Goal: Task Accomplishment & Management: Manage account settings

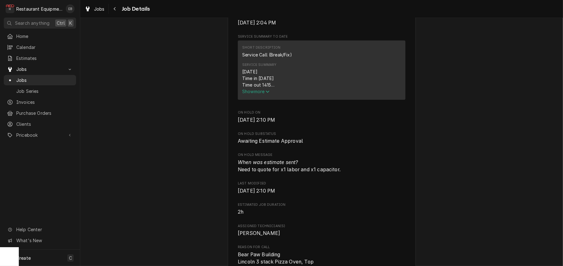
scroll to position [232, 0]
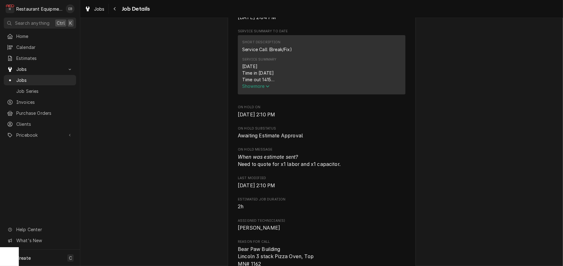
click at [258, 89] on span "Show more" at bounding box center [256, 85] width 28 height 5
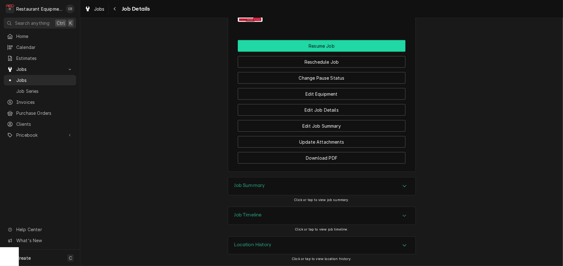
scroll to position [879, 0]
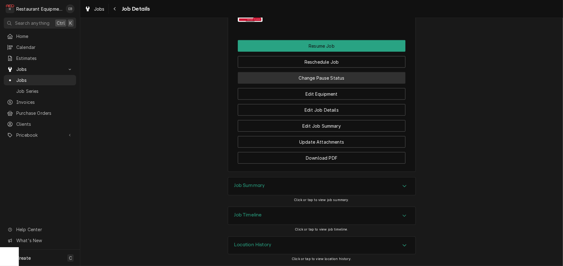
click at [340, 84] on button "Change Pause Status" at bounding box center [322, 78] width 168 height 12
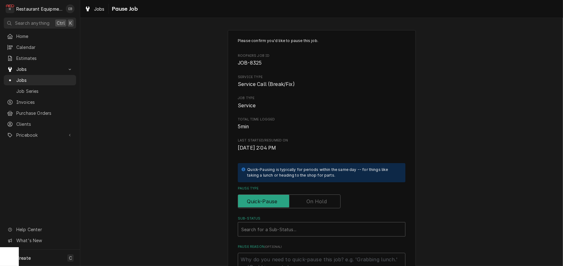
click at [318, 208] on label "Pause Type" at bounding box center [289, 201] width 103 height 14
click at [318, 208] on input "Pause Type" at bounding box center [289, 201] width 97 height 14
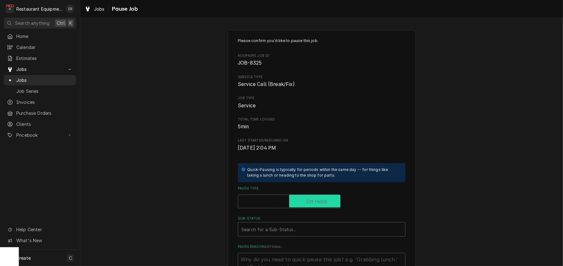
checkbox input "true"
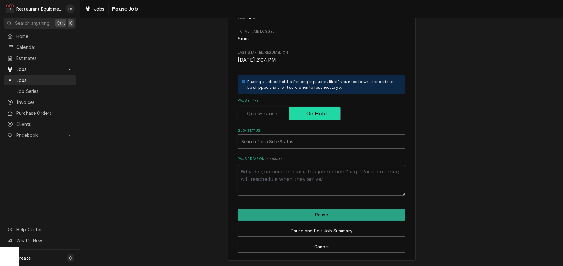
scroll to position [125, 0]
type textarea "x"
click at [292, 136] on div "Sub-Status" at bounding box center [321, 141] width 161 height 11
type input "awaiting"
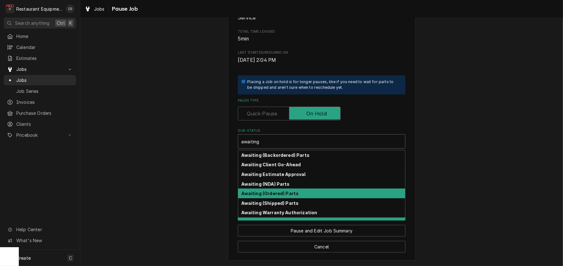
click at [290, 190] on strong "Awaiting (Ordered) Parts" at bounding box center [269, 192] width 57 height 5
type textarea "x"
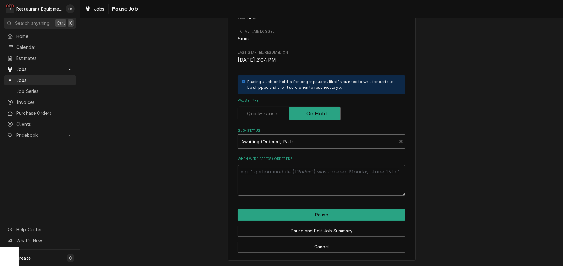
click at [312, 166] on textarea "When were part(s) ordered?" at bounding box center [322, 180] width 168 height 31
type textarea "x"
type textarea "9"
type textarea "x"
type textarea "9/"
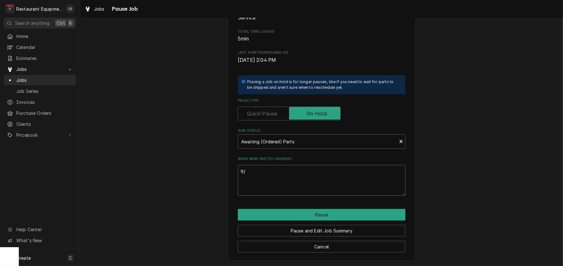
type textarea "x"
type textarea "9/1"
type textarea "x"
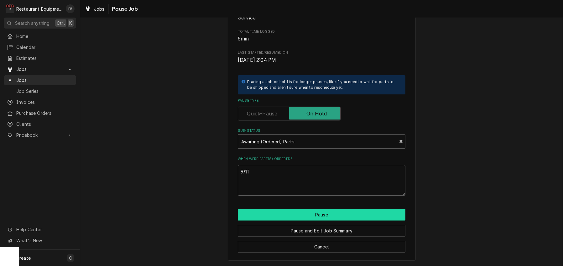
type textarea "9/11"
click at [342, 214] on button "Pause" at bounding box center [322, 215] width 168 height 12
type textarea "x"
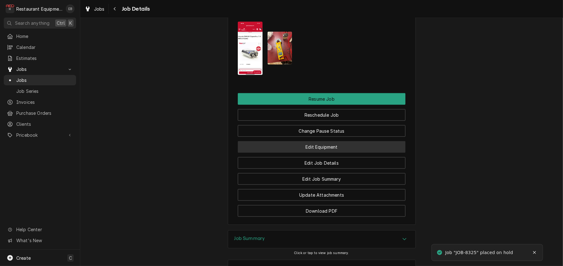
scroll to position [710, 0]
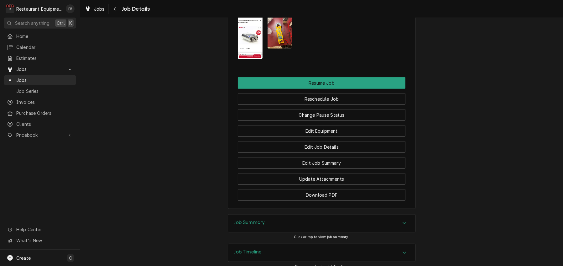
click at [247, 59] on img "Attachments" at bounding box center [250, 33] width 25 height 54
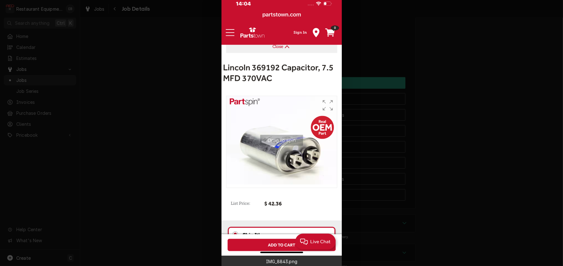
click at [412, 142] on div at bounding box center [281, 133] width 563 height 266
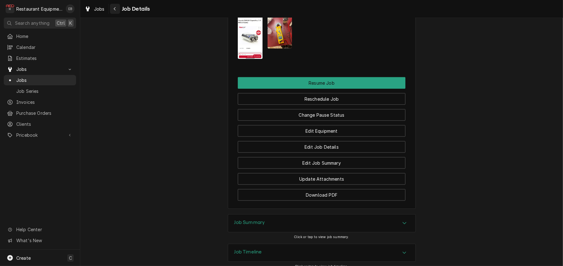
click at [118, 10] on div "Navigate back" at bounding box center [115, 9] width 6 height 6
